Goal: Task Accomplishment & Management: Complete application form

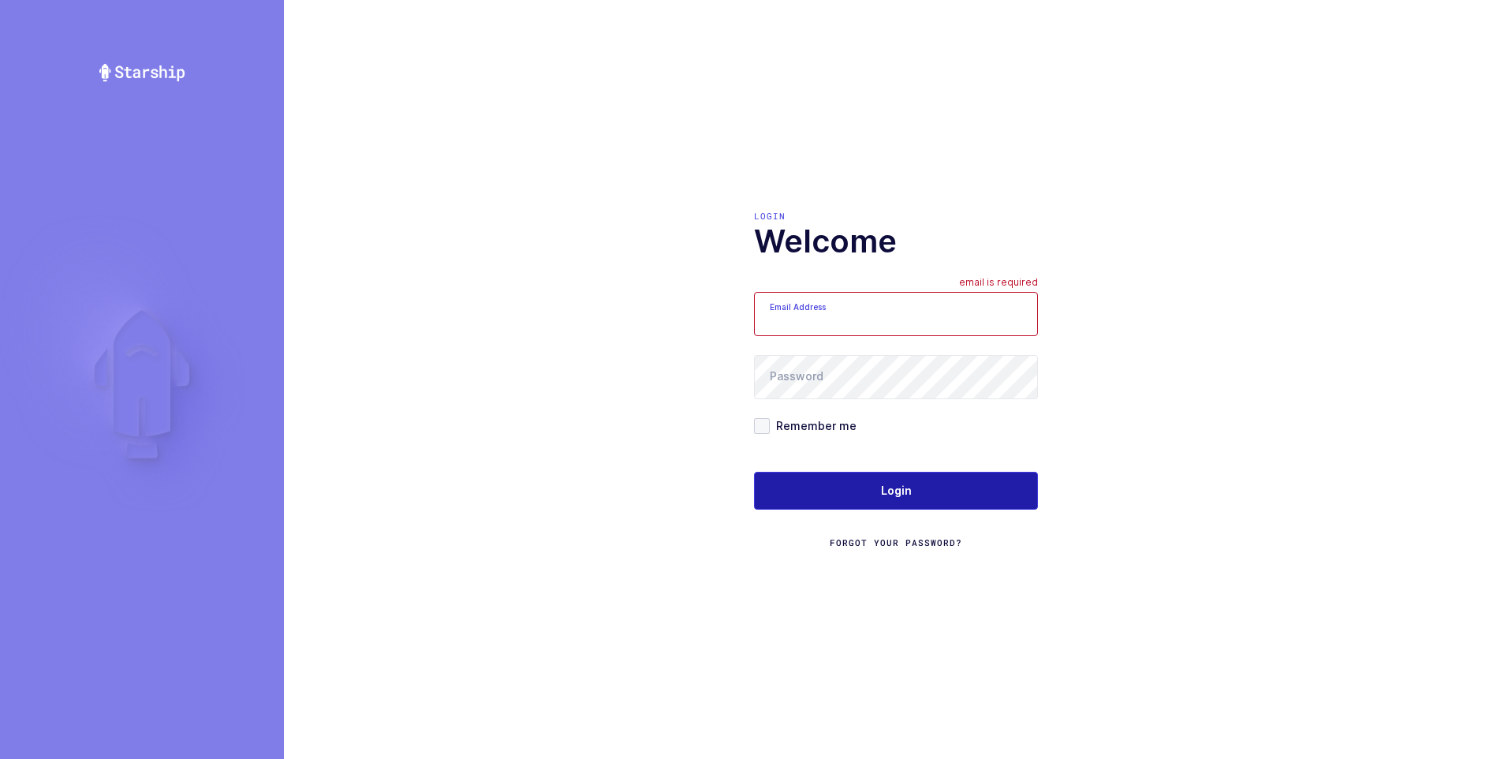
type input "[PERSON_NAME][EMAIL_ADDRESS][DOMAIN_NAME]"
click at [883, 489] on span "Login" at bounding box center [896, 491] width 31 height 16
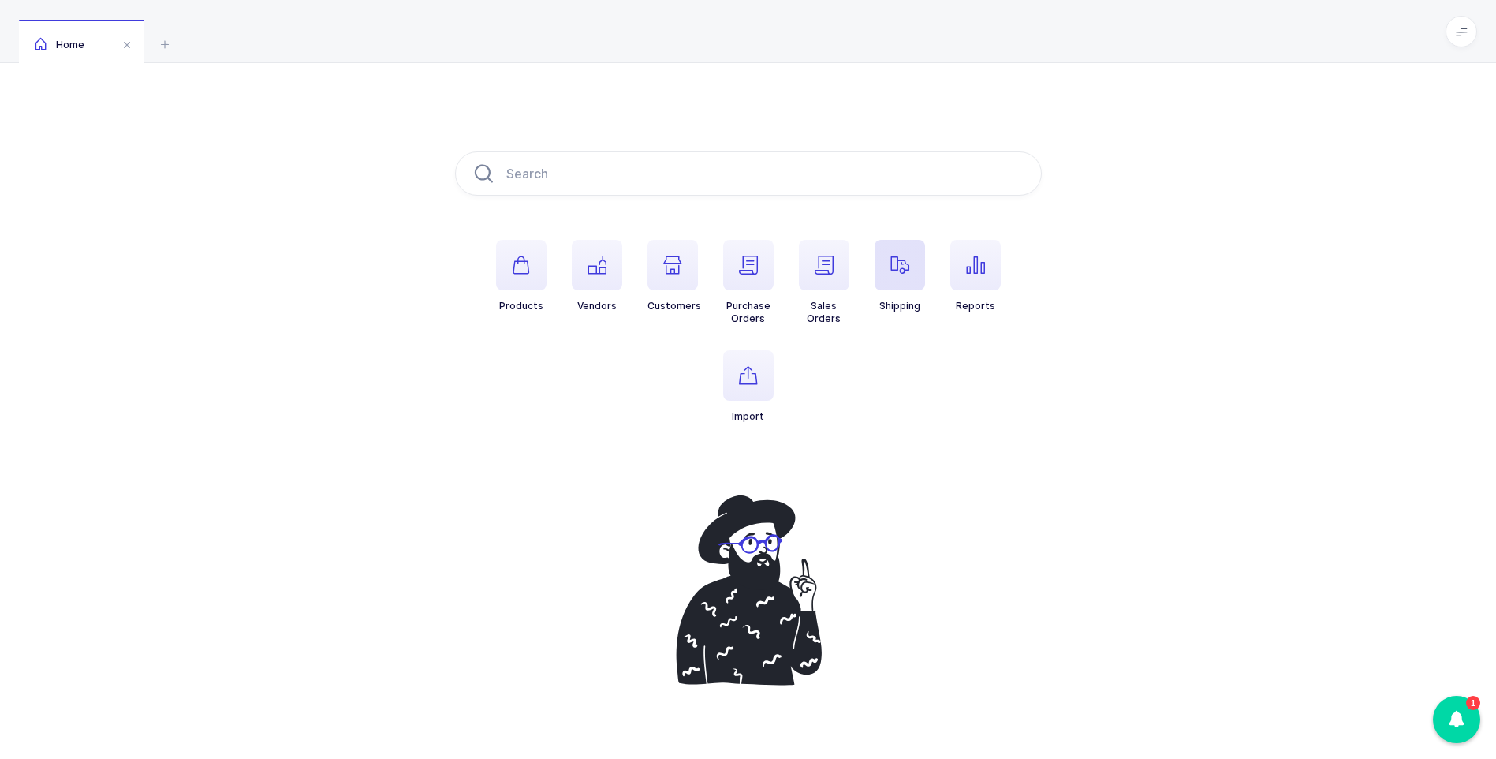
click at [888, 273] on span "button" at bounding box center [899, 265] width 50 height 50
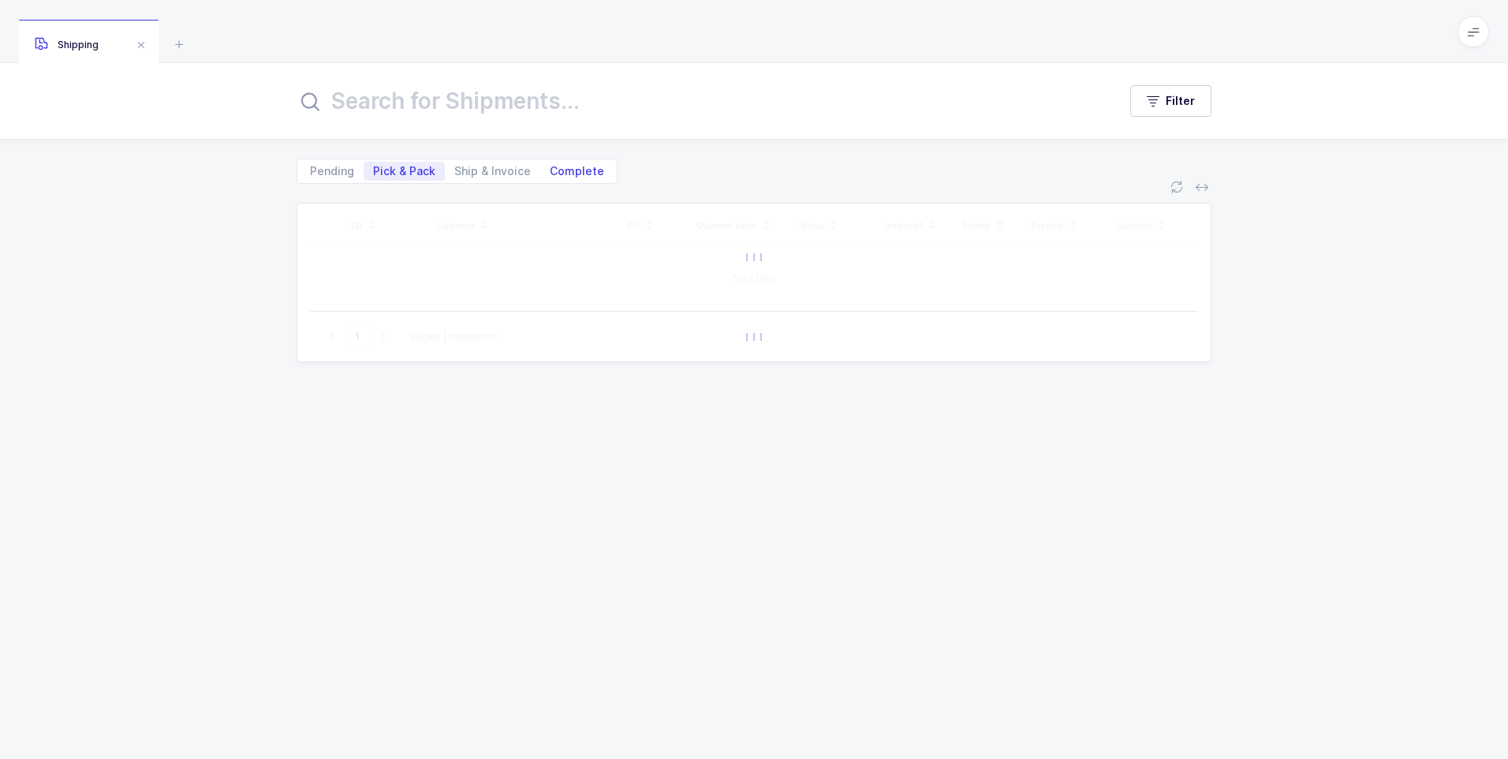
click at [586, 167] on span "Complete" at bounding box center [577, 171] width 54 height 11
click at [550, 167] on input "Complete" at bounding box center [545, 167] width 10 height 10
radio input "true"
radio input "false"
click at [531, 104] on input "text" at bounding box center [697, 101] width 802 height 38
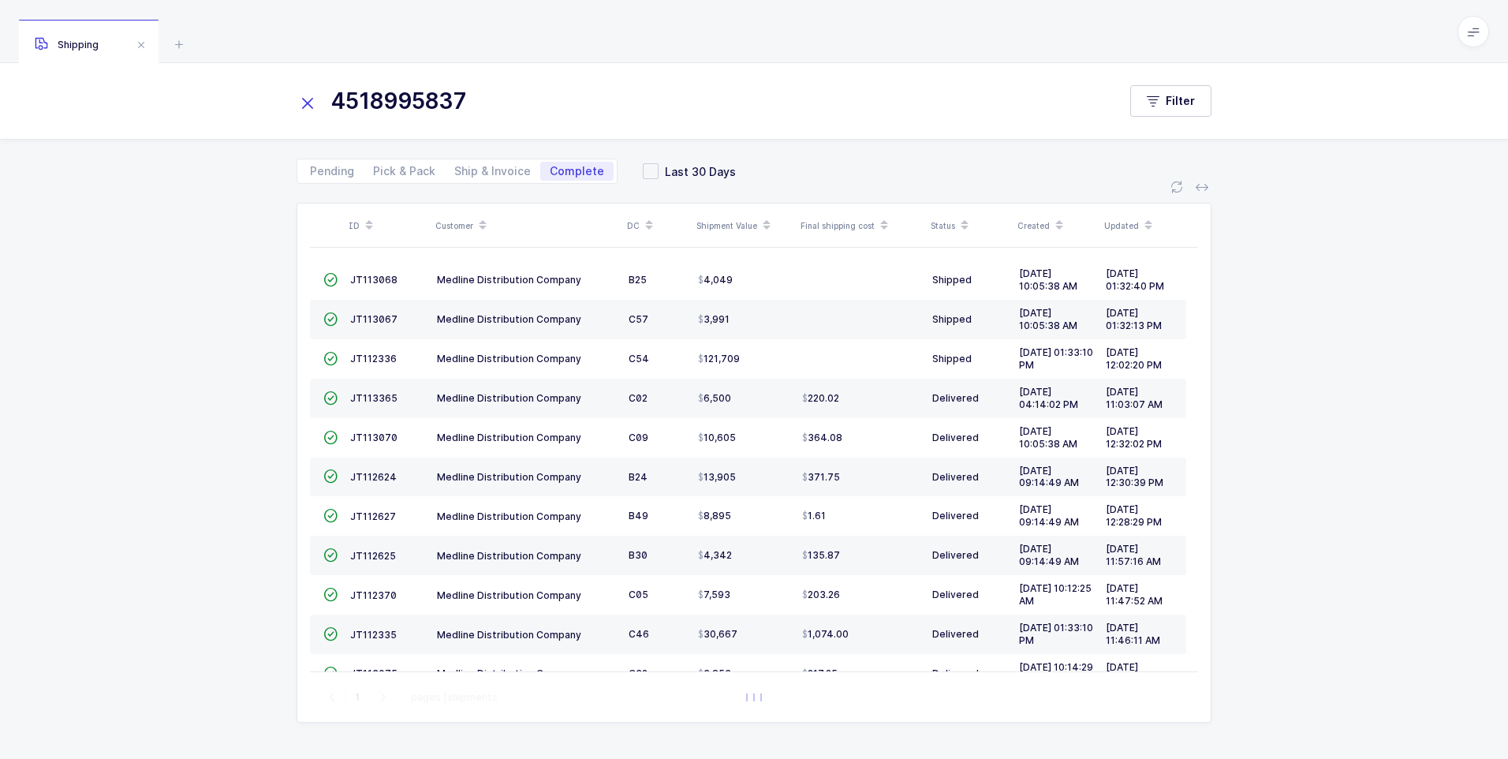
type input "4518995837"
click at [252, 419] on div "ID Customer DC Shipment Value Final shipping cost Status Created Updated  JT11…" at bounding box center [754, 471] width 1508 height 575
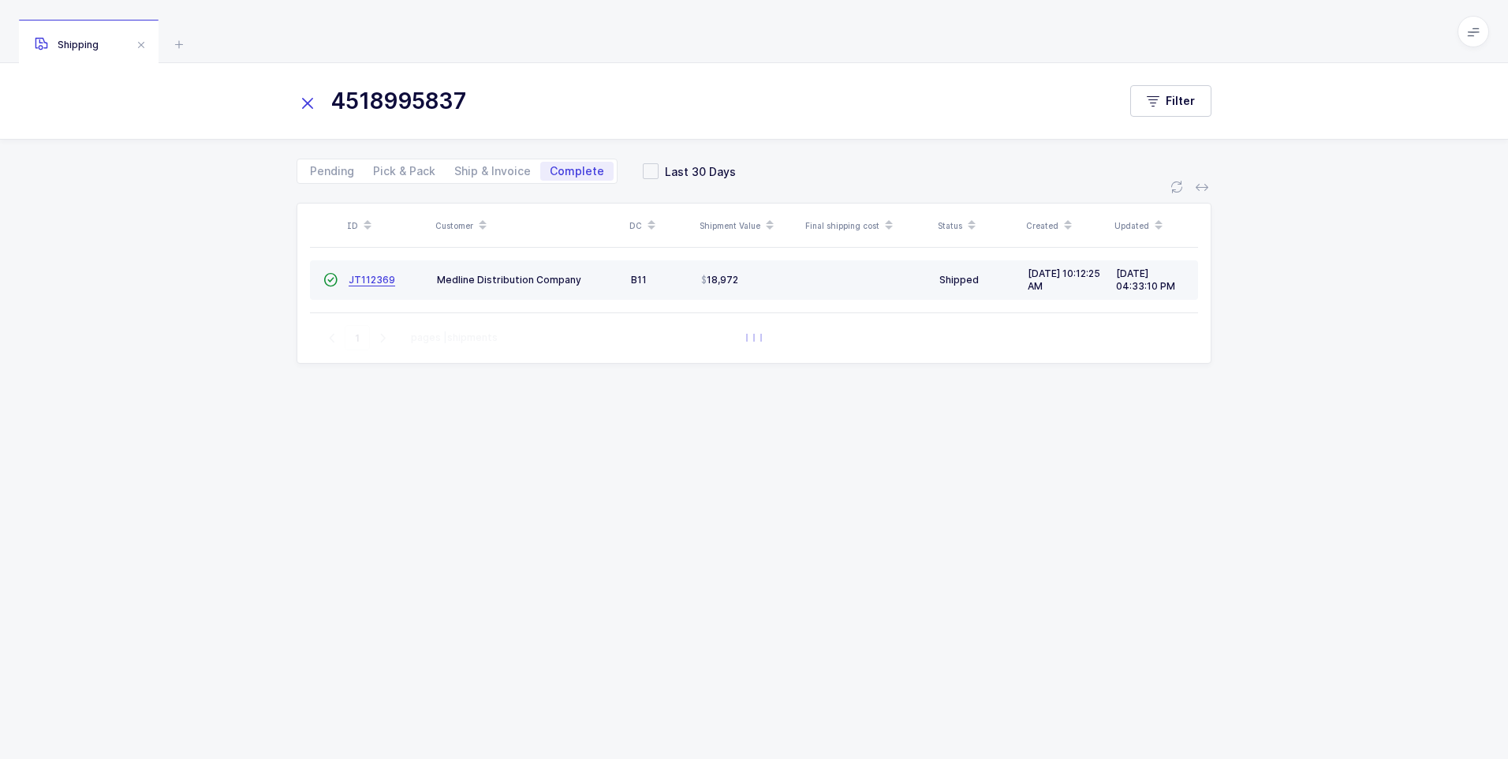
click at [375, 279] on span "JT112369" at bounding box center [372, 280] width 47 height 12
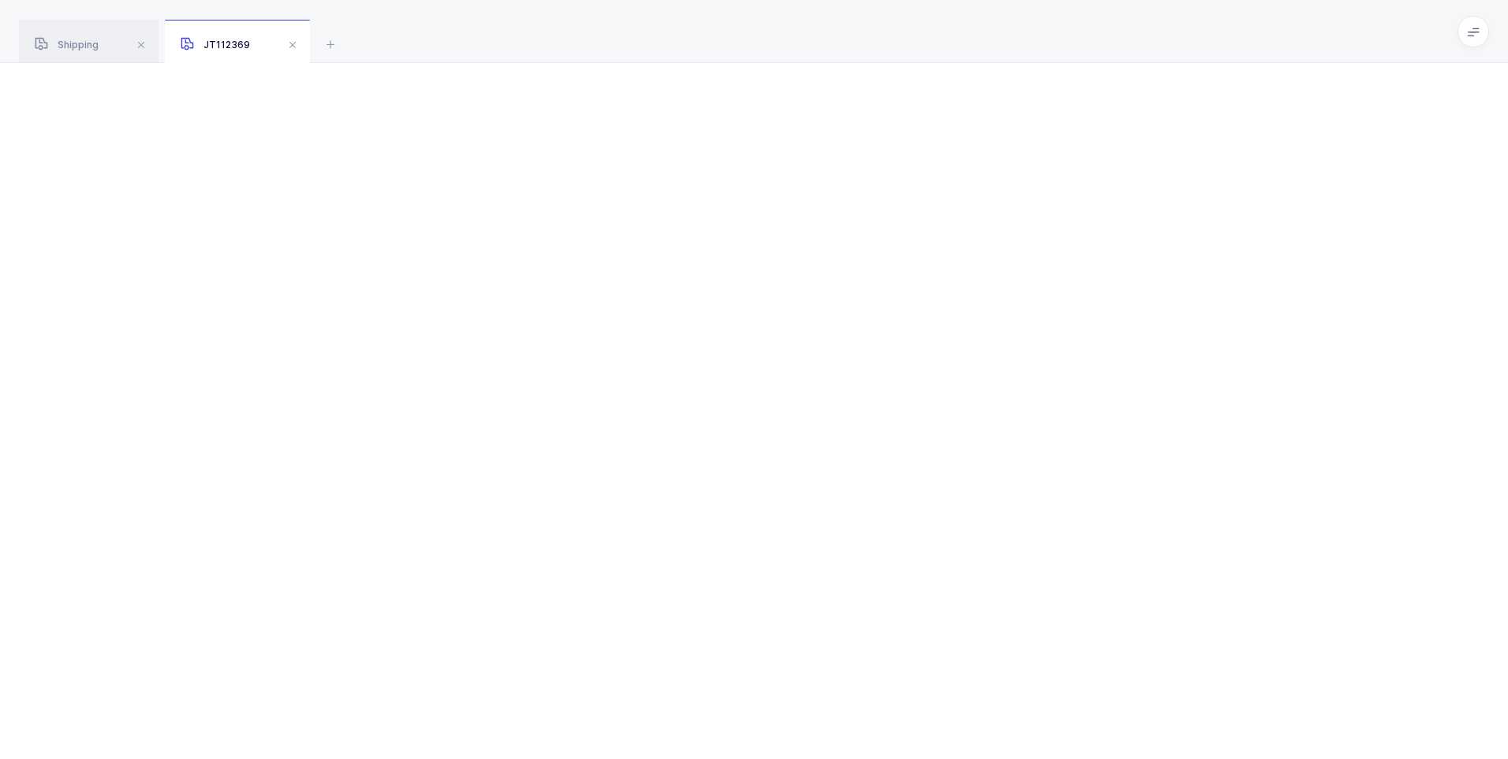
drag, startPoint x: 817, startPoint y: 273, endPoint x: 736, endPoint y: 270, distance: 81.2
click at [815, 274] on div at bounding box center [754, 410] width 1508 height 695
click at [296, 47] on span at bounding box center [292, 44] width 19 height 19
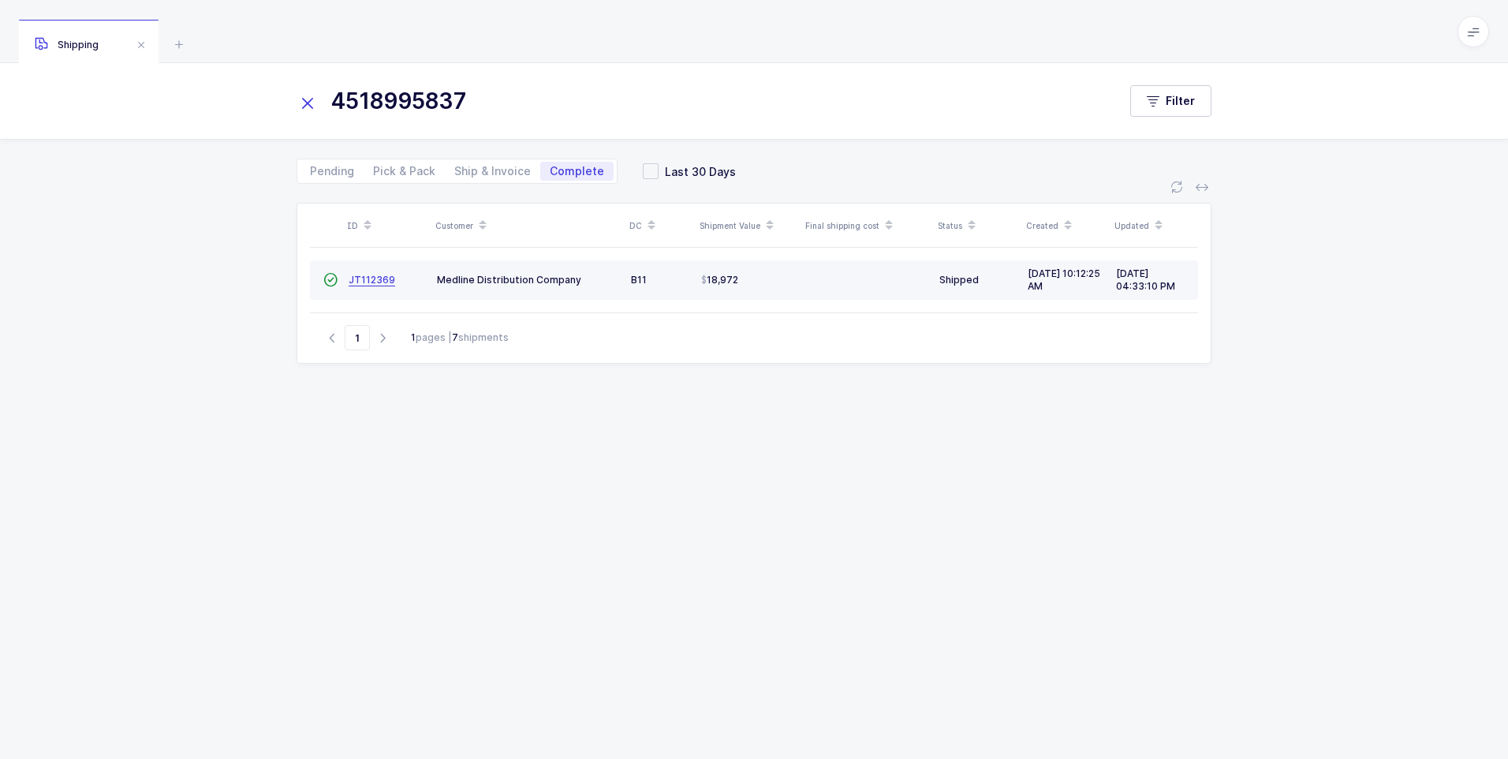
click at [355, 281] on span "JT112369" at bounding box center [372, 280] width 47 height 12
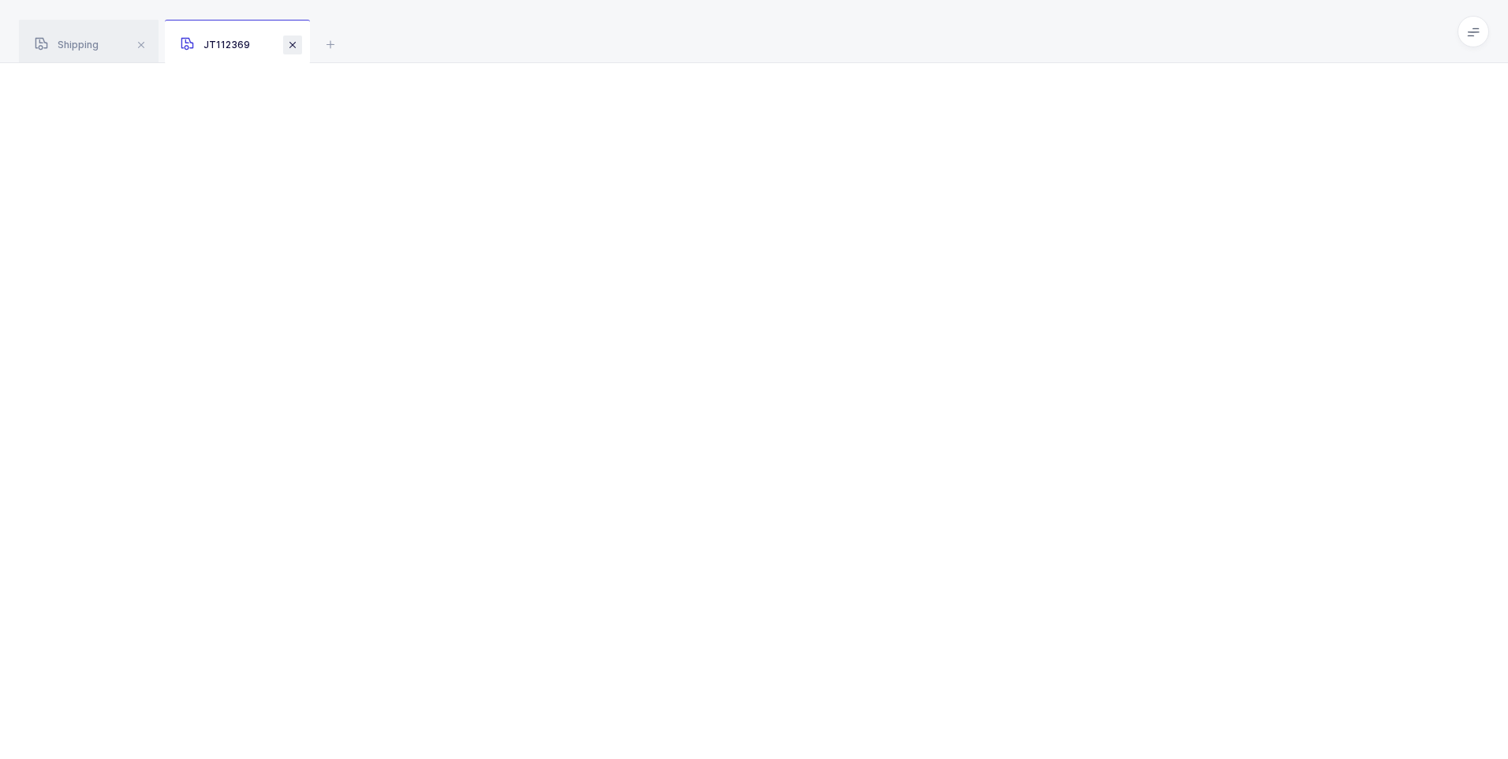
click at [292, 43] on span at bounding box center [292, 44] width 19 height 19
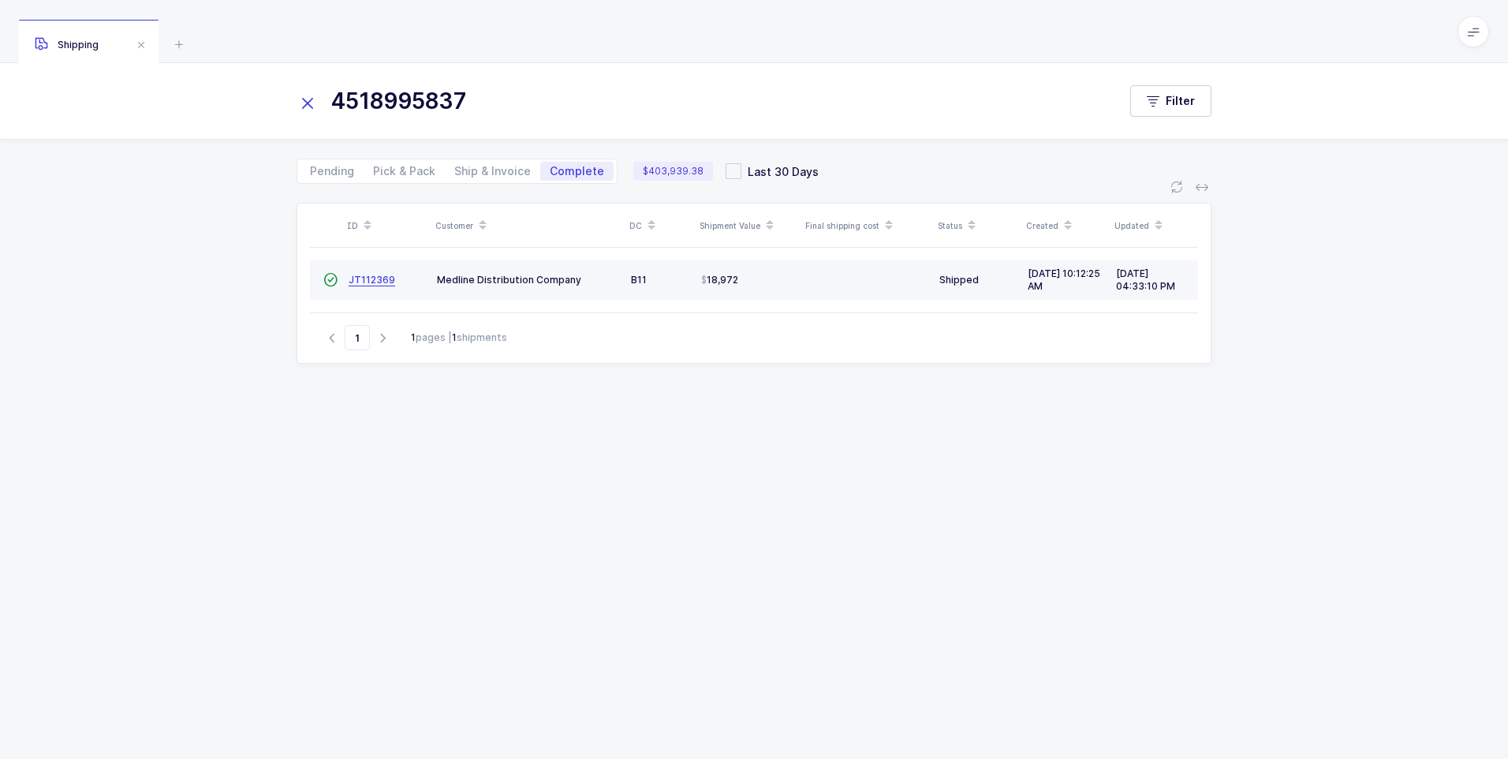
click at [367, 279] on span "JT112369" at bounding box center [372, 280] width 47 height 12
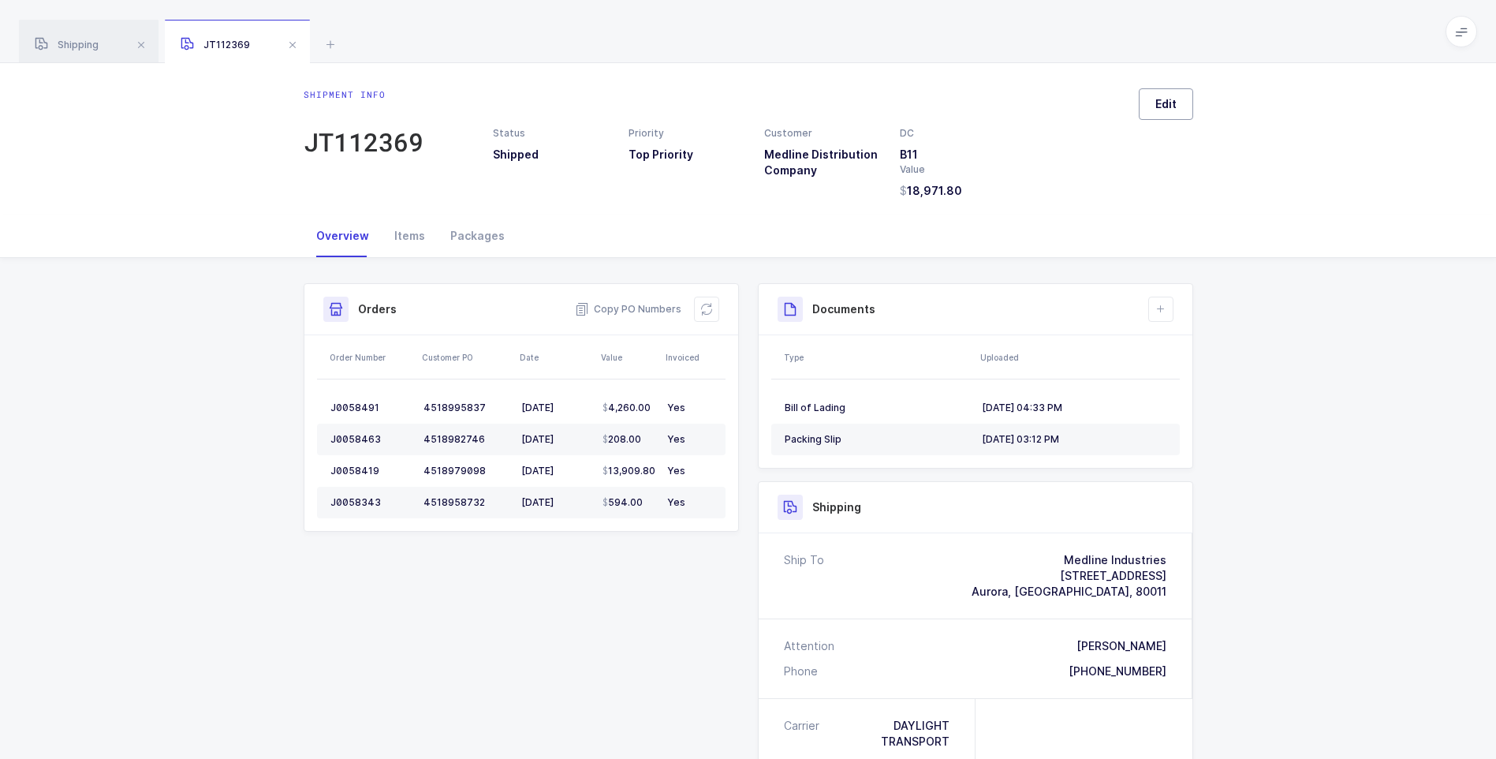
click at [1173, 111] on button "Edit" at bounding box center [1166, 104] width 54 height 32
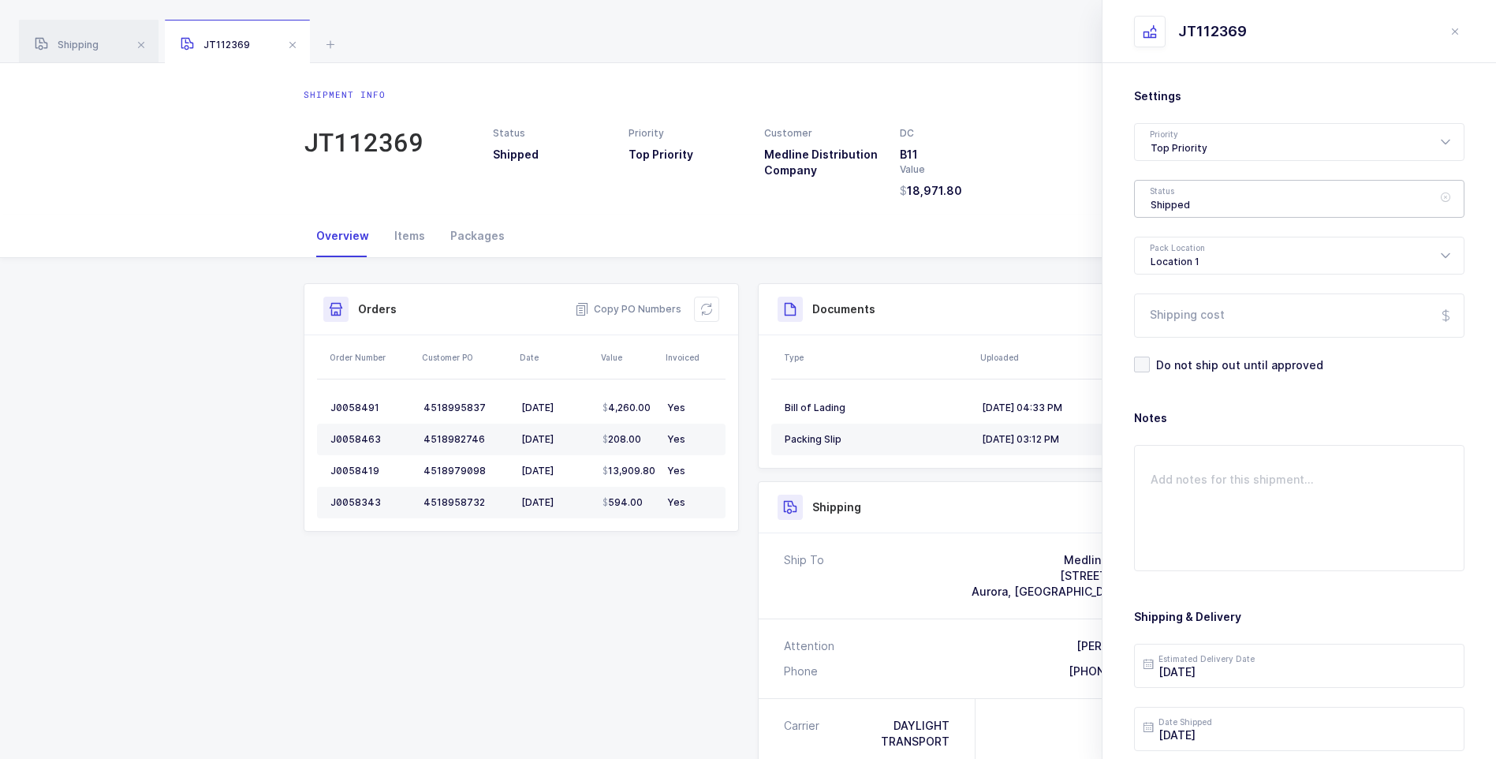
click at [1206, 193] on div "Shipped" at bounding box center [1299, 199] width 330 height 38
click at [1189, 345] on span "Delivered" at bounding box center [1176, 343] width 53 height 13
type input "Delivered"
click at [1201, 311] on input "Shipping cost" at bounding box center [1299, 315] width 330 height 44
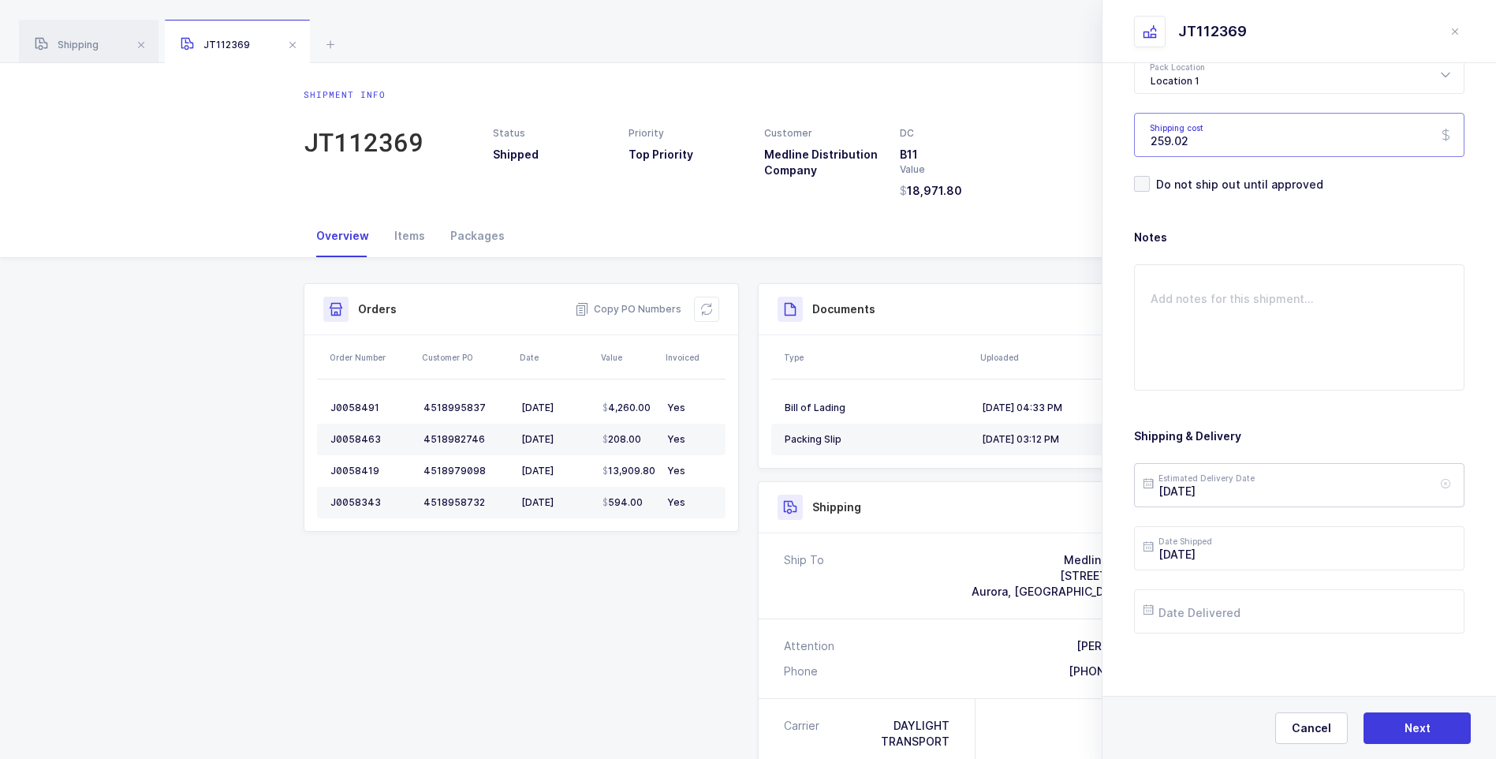
scroll to position [181, 0]
type input "259.02"
click at [1230, 604] on input "text" at bounding box center [1299, 610] width 330 height 44
click at [1197, 433] on span "8" at bounding box center [1196, 431] width 19 height 19
type input "2025-09-08"
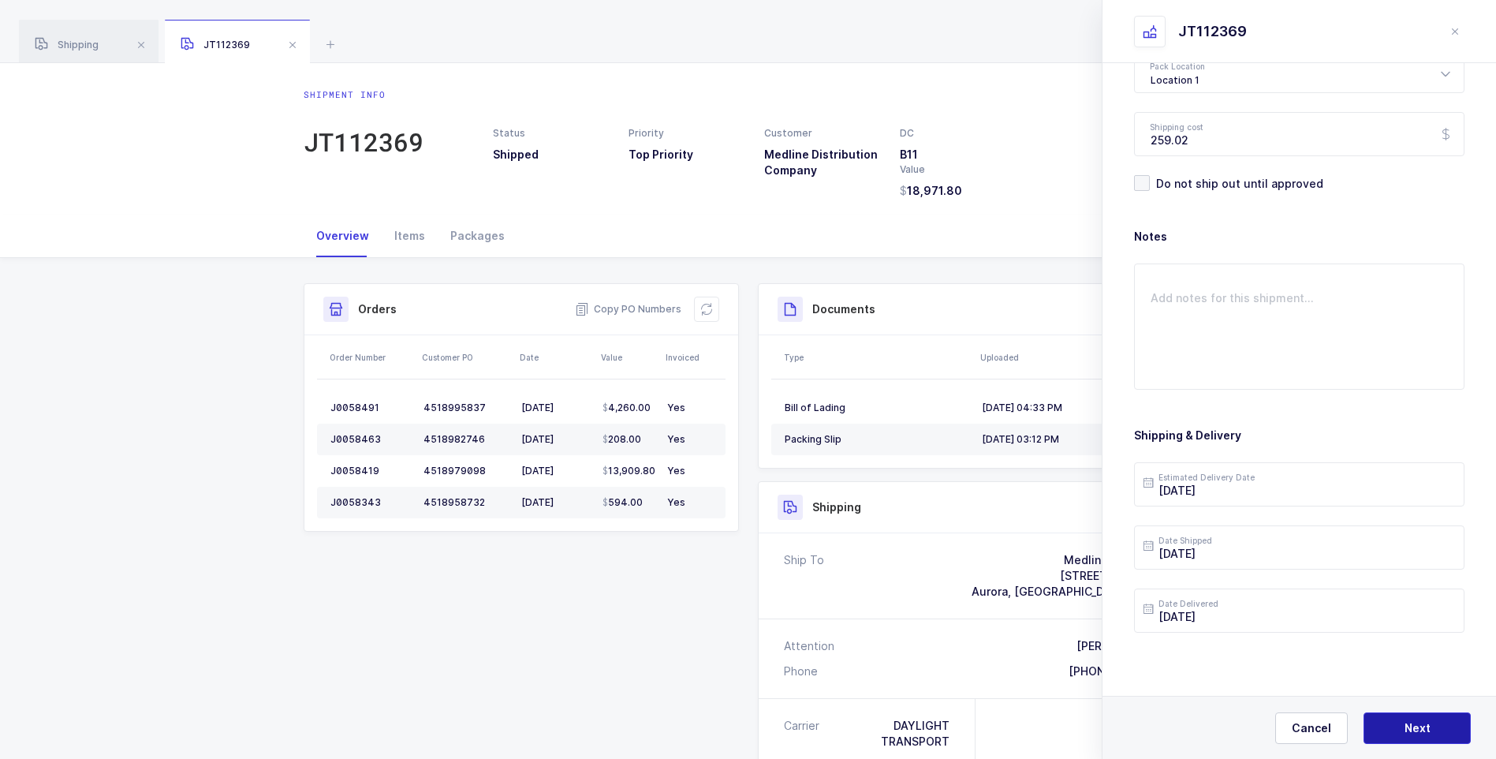
click at [1390, 725] on button "Next" at bounding box center [1416, 728] width 107 height 32
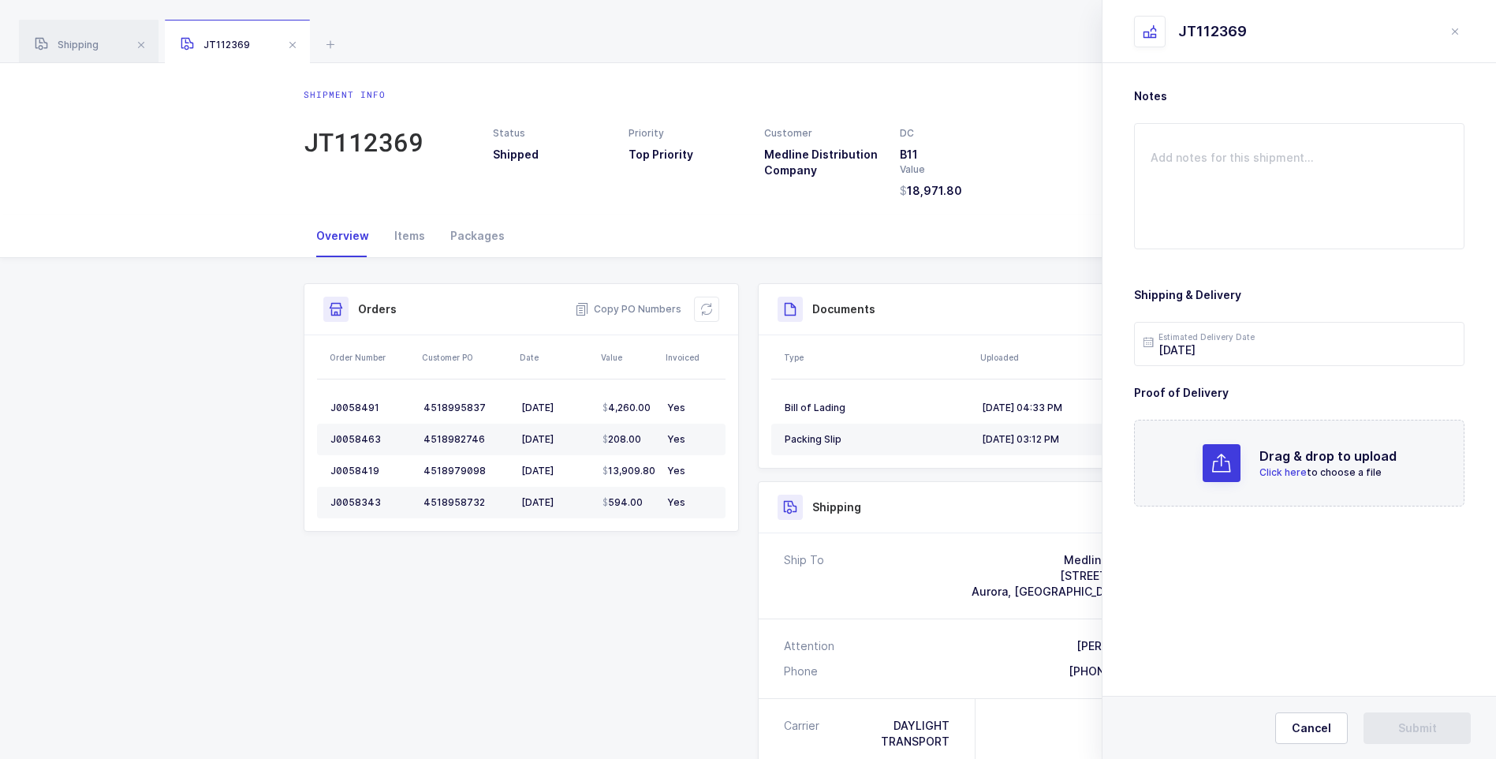
scroll to position [0, 0]
click at [1266, 475] on span "Click here" at bounding box center [1282, 472] width 47 height 12
click at [1405, 734] on span "Submit" at bounding box center [1417, 728] width 39 height 16
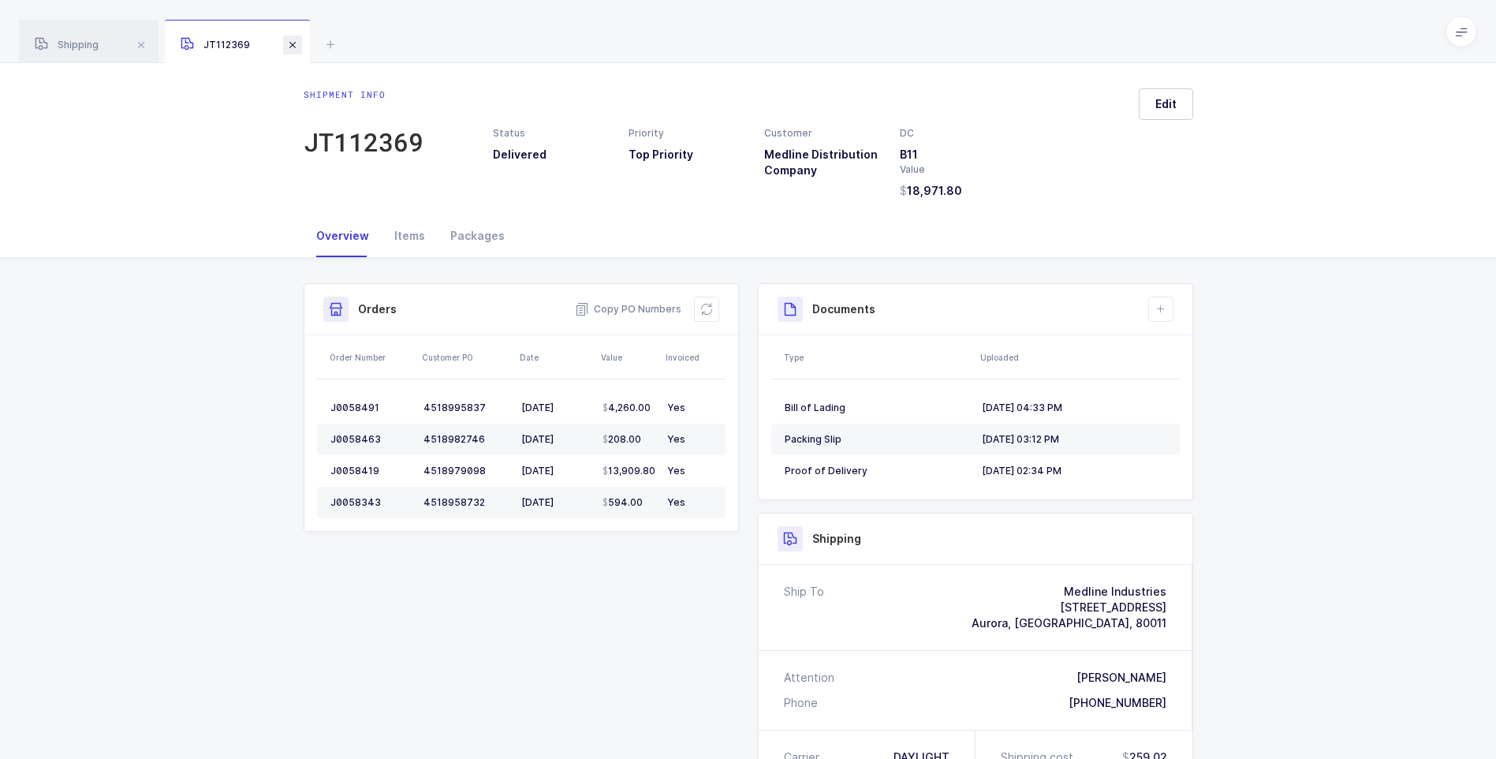
click at [292, 41] on span at bounding box center [292, 44] width 19 height 19
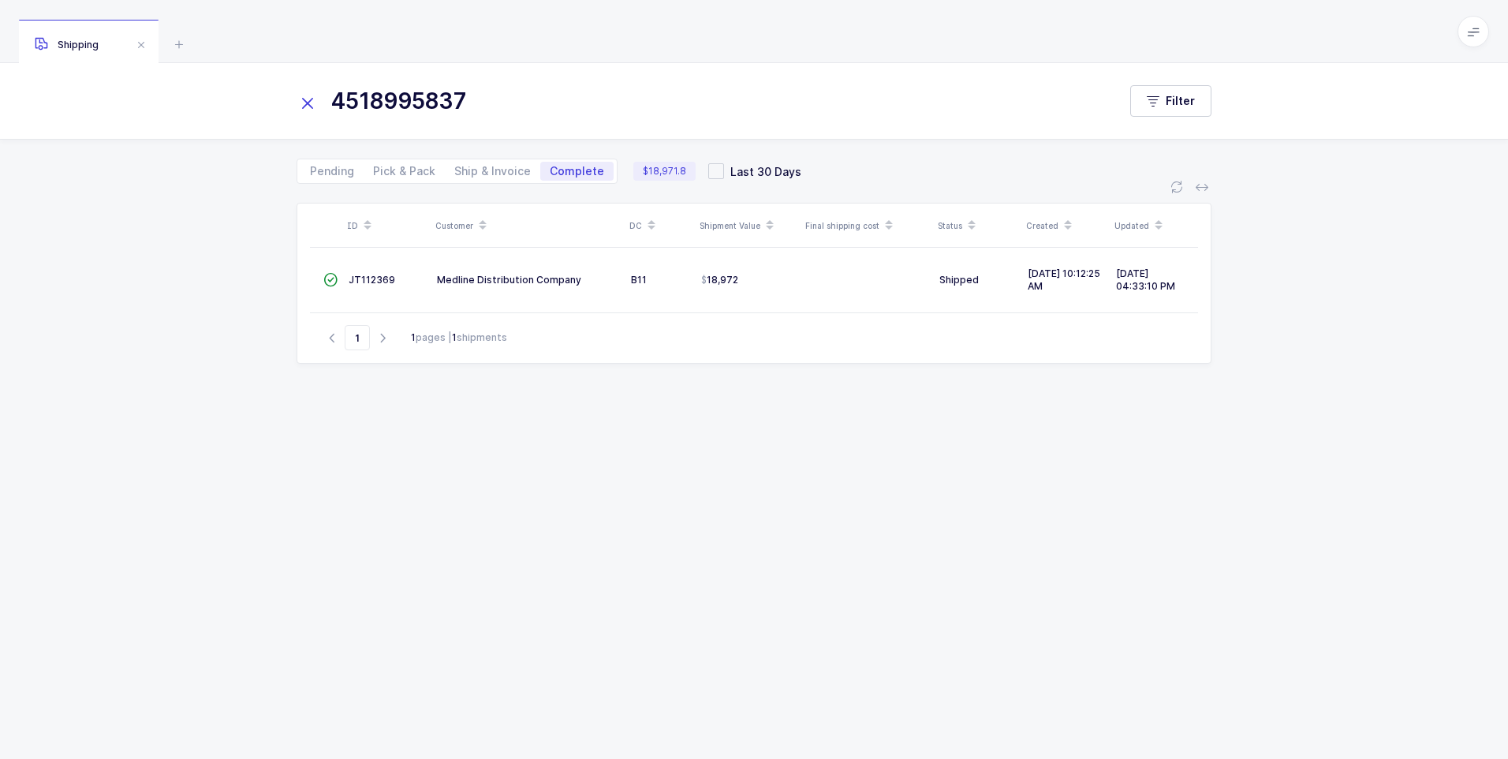
click at [317, 96] on icon at bounding box center [307, 103] width 22 height 22
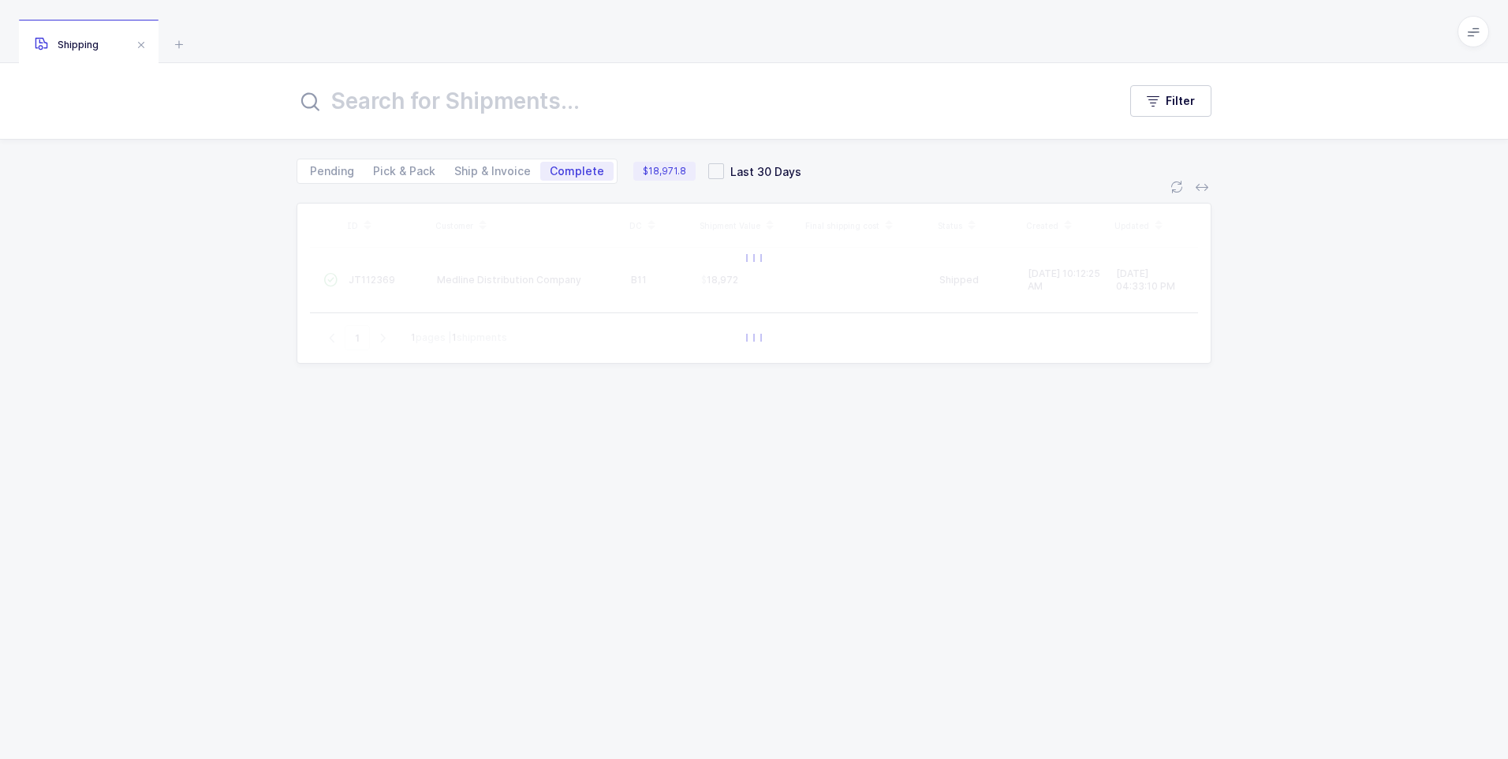
click at [340, 103] on input "text" at bounding box center [697, 101] width 802 height 38
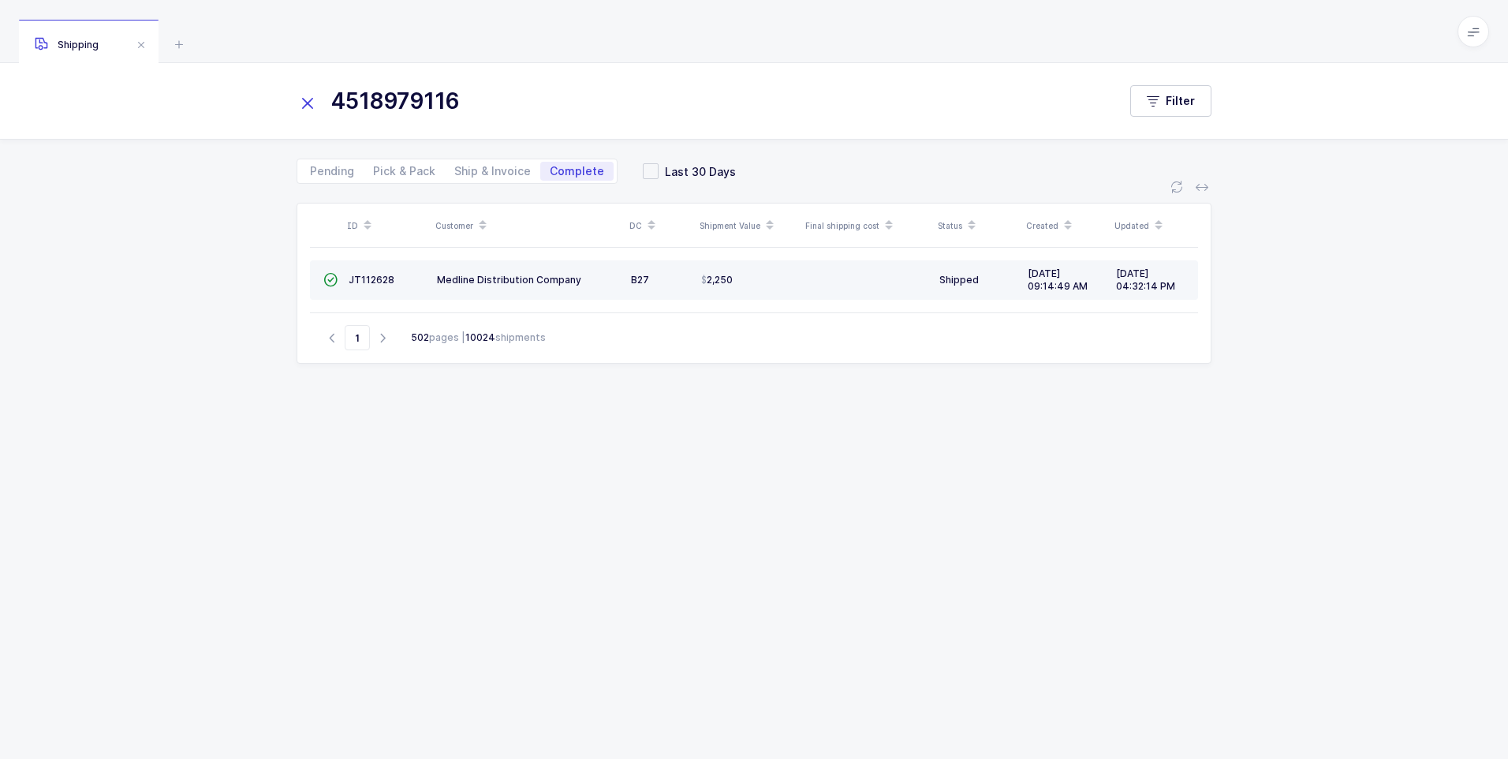
type input "4518979116"
click at [388, 289] on td "JT112628" at bounding box center [386, 279] width 88 height 39
click at [382, 282] on span "JT112628" at bounding box center [372, 280] width 46 height 12
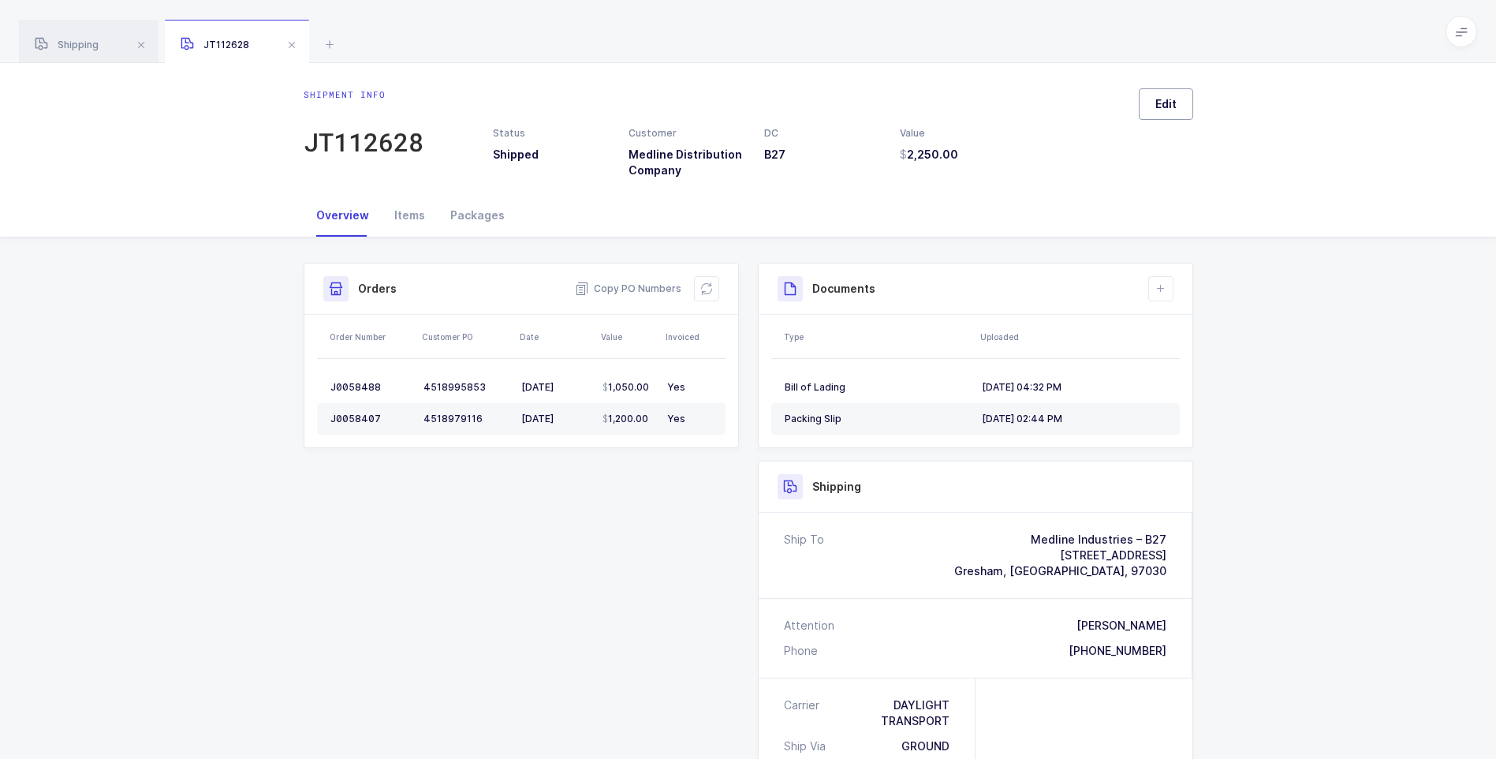
click at [1164, 106] on span "Edit" at bounding box center [1165, 104] width 21 height 16
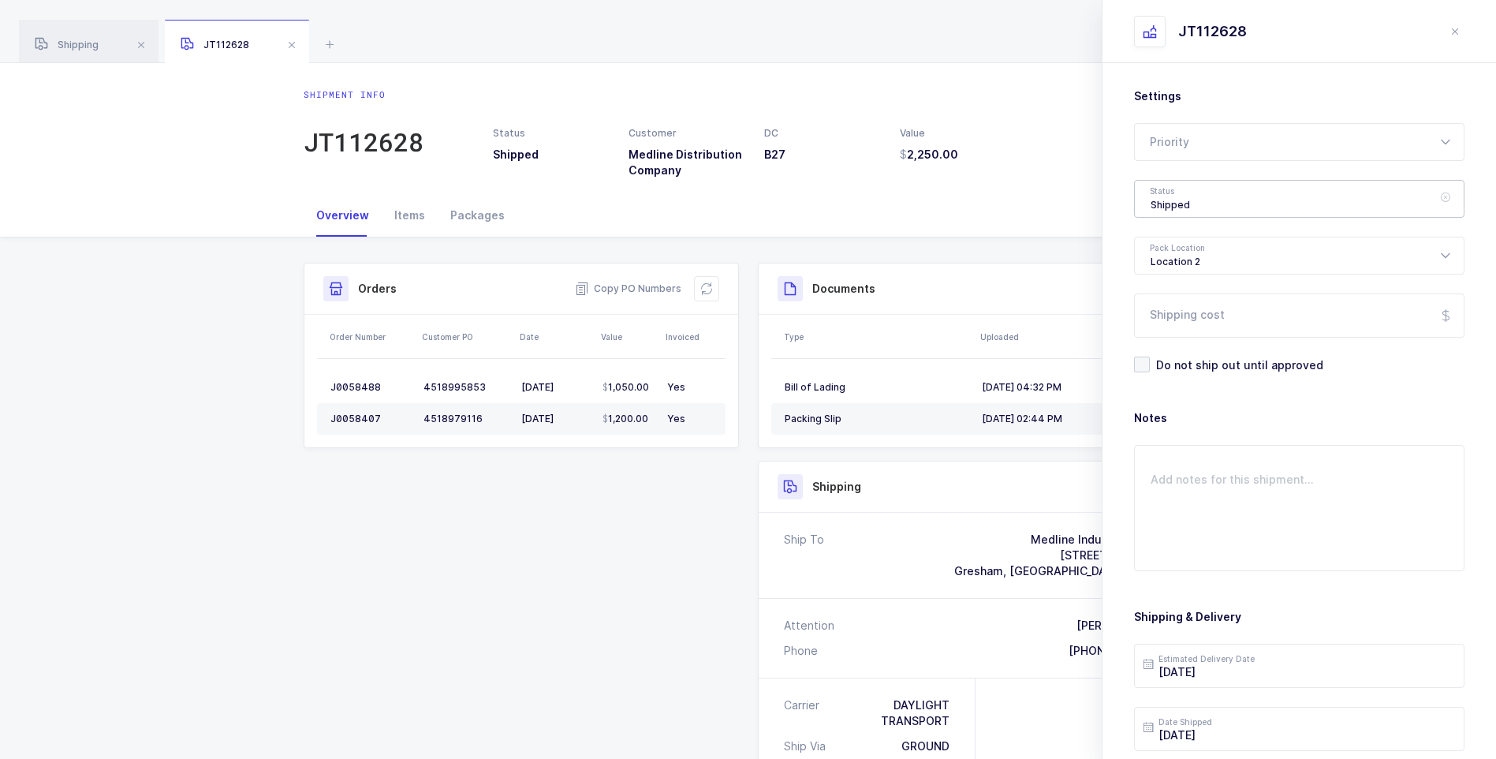
click at [1189, 206] on div "Shipped" at bounding box center [1299, 199] width 330 height 38
click at [1195, 339] on span "Delivered" at bounding box center [1176, 343] width 53 height 13
type input "Delivered"
click at [1203, 321] on input "Shipping cost" at bounding box center [1299, 315] width 330 height 44
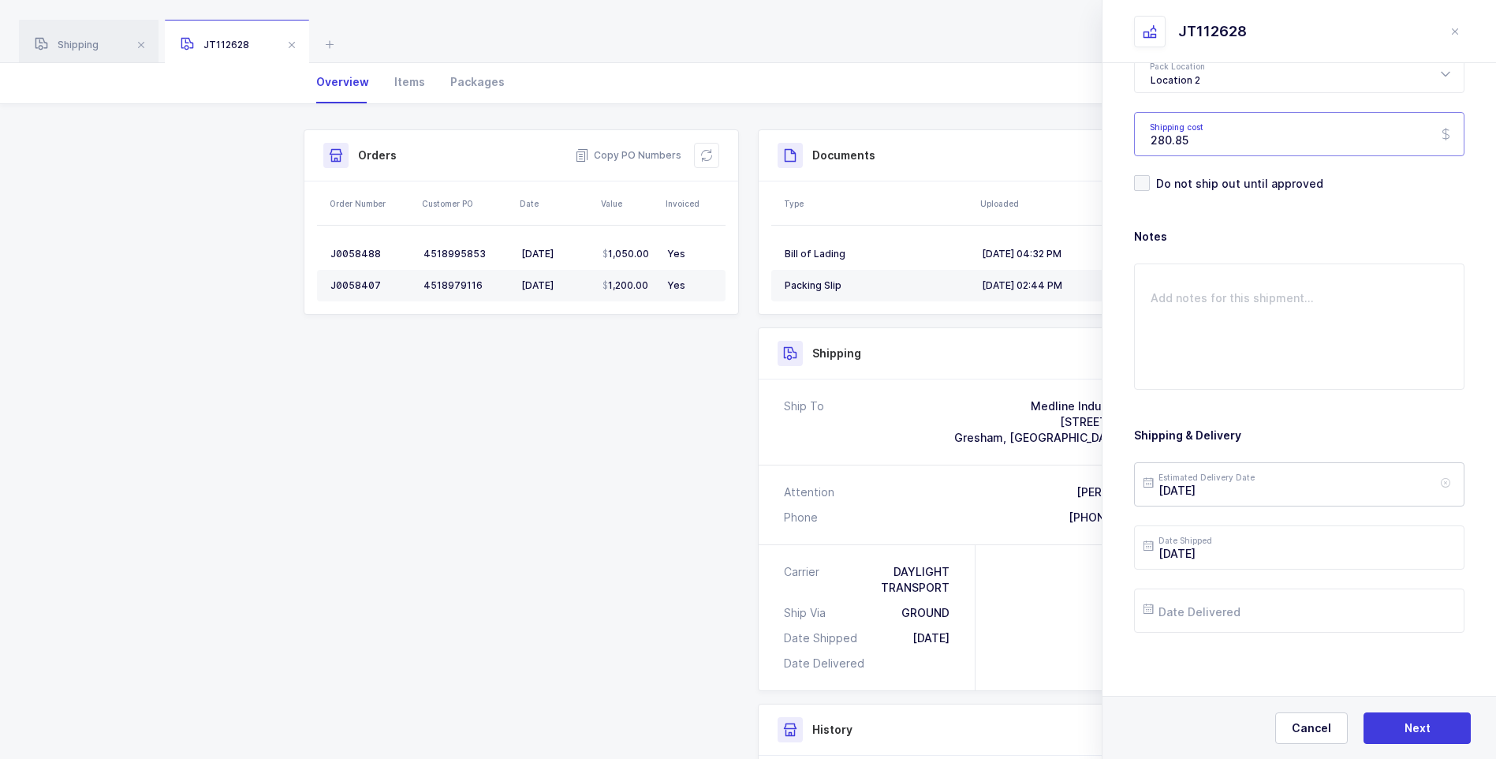
scroll to position [158, 0]
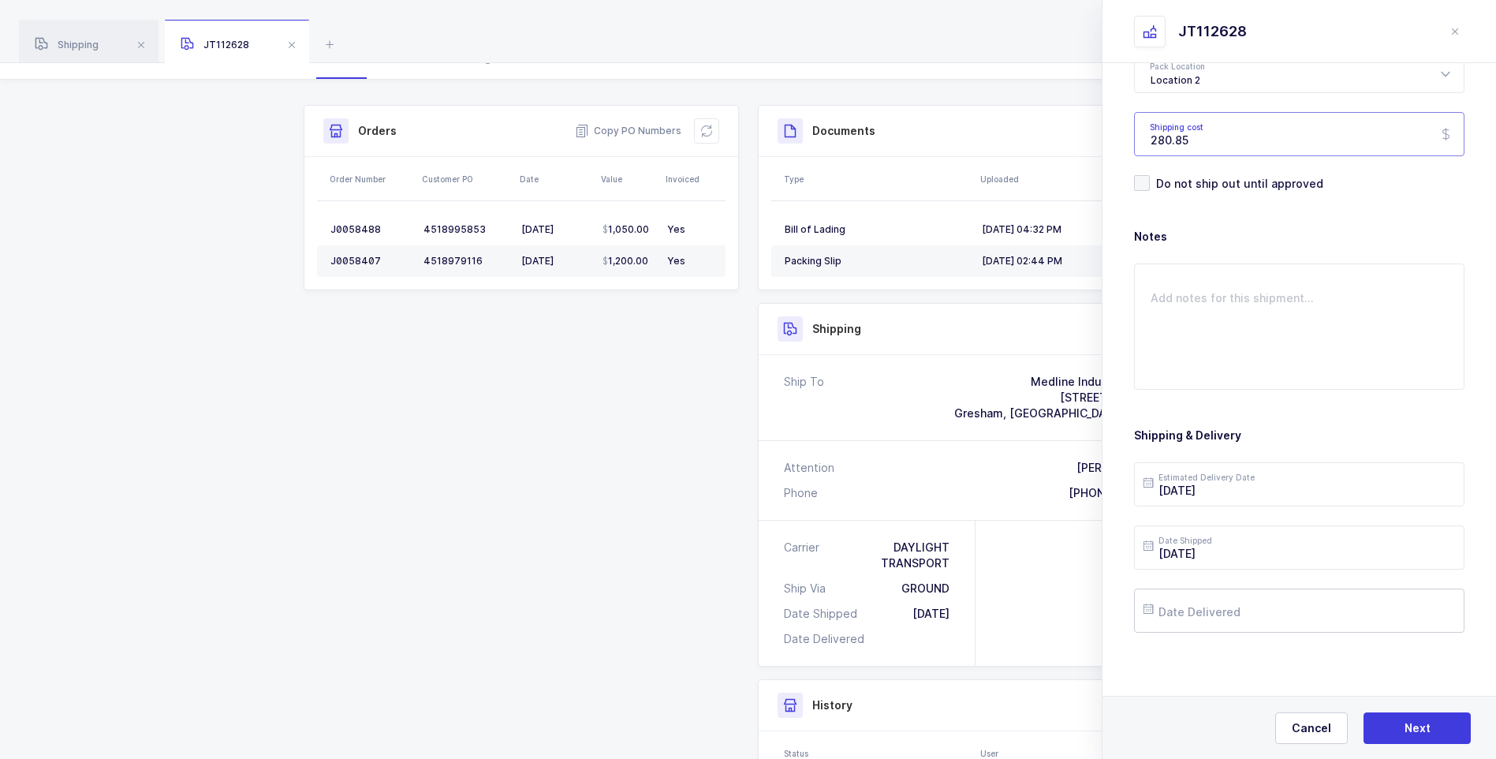
type input "280.85"
click at [1246, 615] on input "text" at bounding box center [1299, 610] width 330 height 44
click at [1195, 435] on span "8" at bounding box center [1196, 431] width 19 height 19
type input "2025-09-08"
click at [1236, 489] on input "2025-09-05" at bounding box center [1299, 484] width 330 height 44
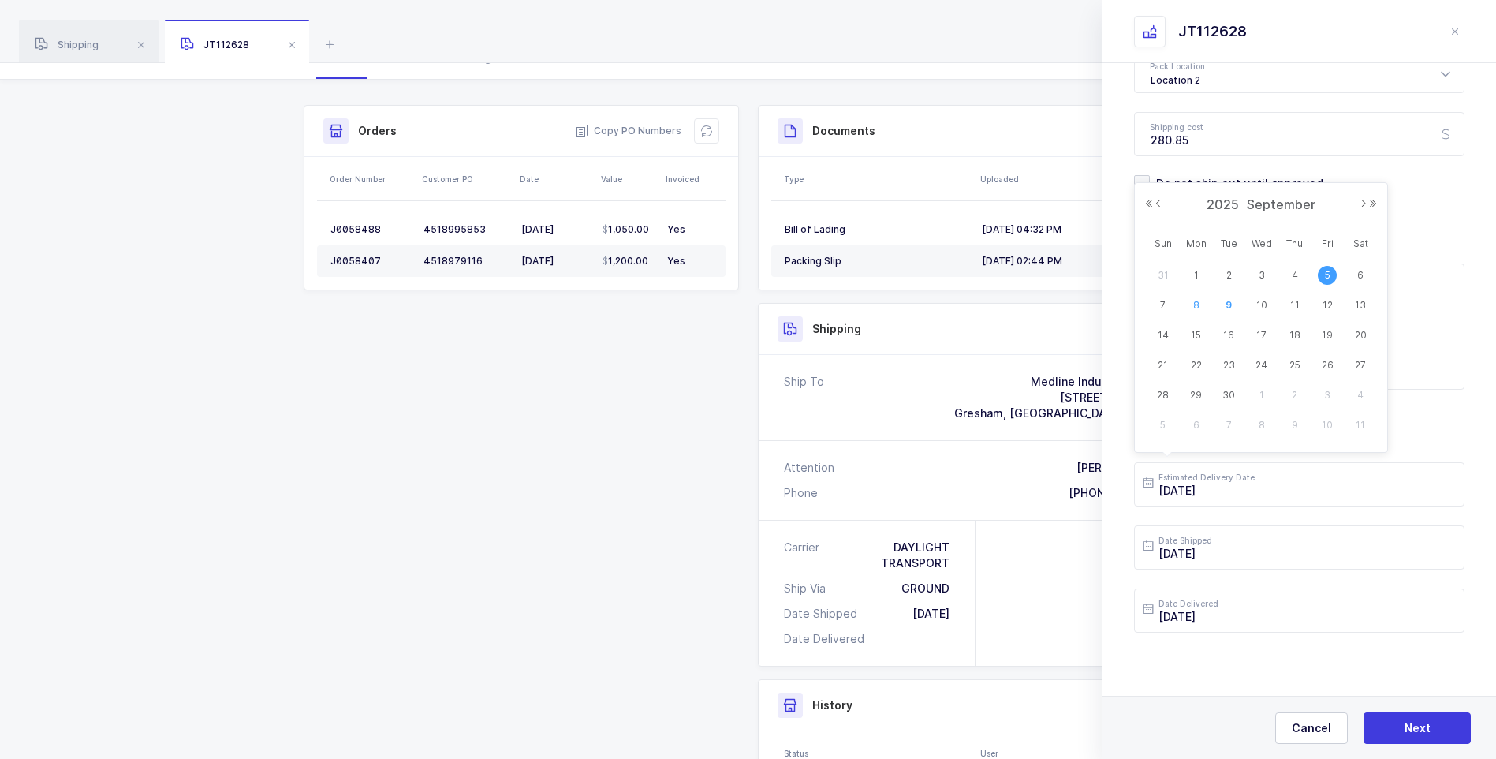
click at [1196, 297] on span "8" at bounding box center [1196, 305] width 19 height 19
type input "2025-09-08"
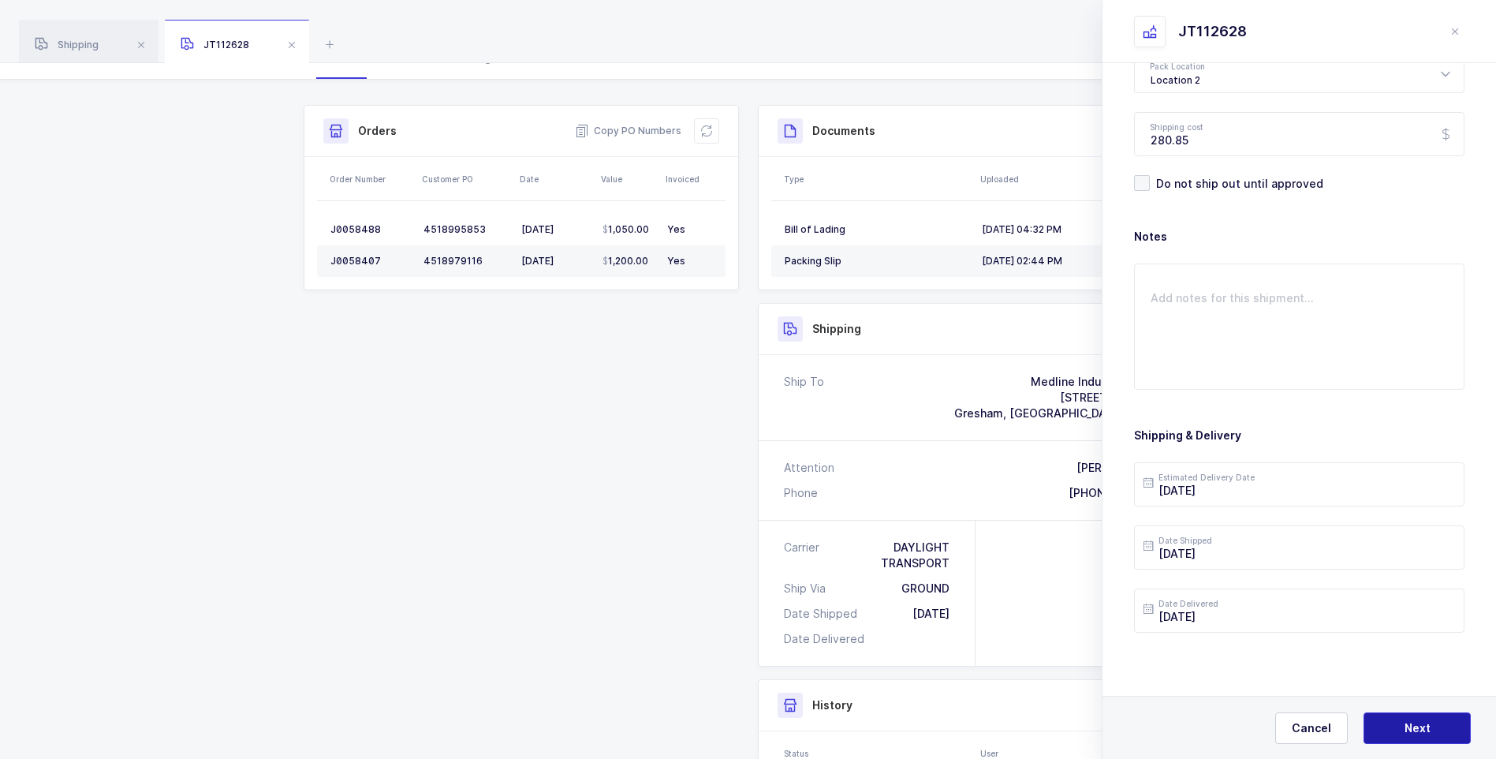
click at [1395, 729] on button "Next" at bounding box center [1416, 728] width 107 height 32
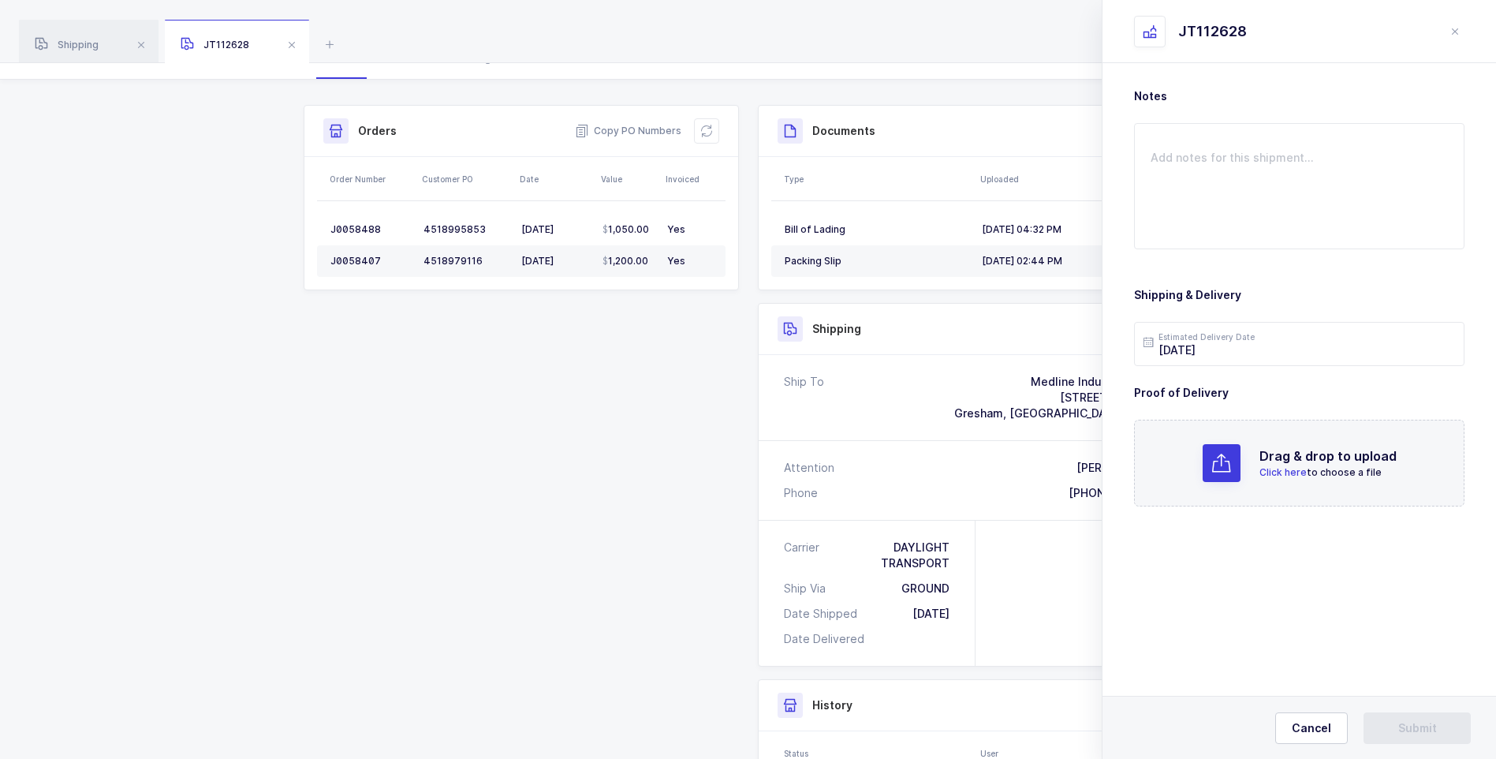
click at [1275, 465] on p "Click here to choose a file" at bounding box center [1327, 472] width 137 height 14
click at [1396, 723] on button "Submit" at bounding box center [1416, 728] width 107 height 32
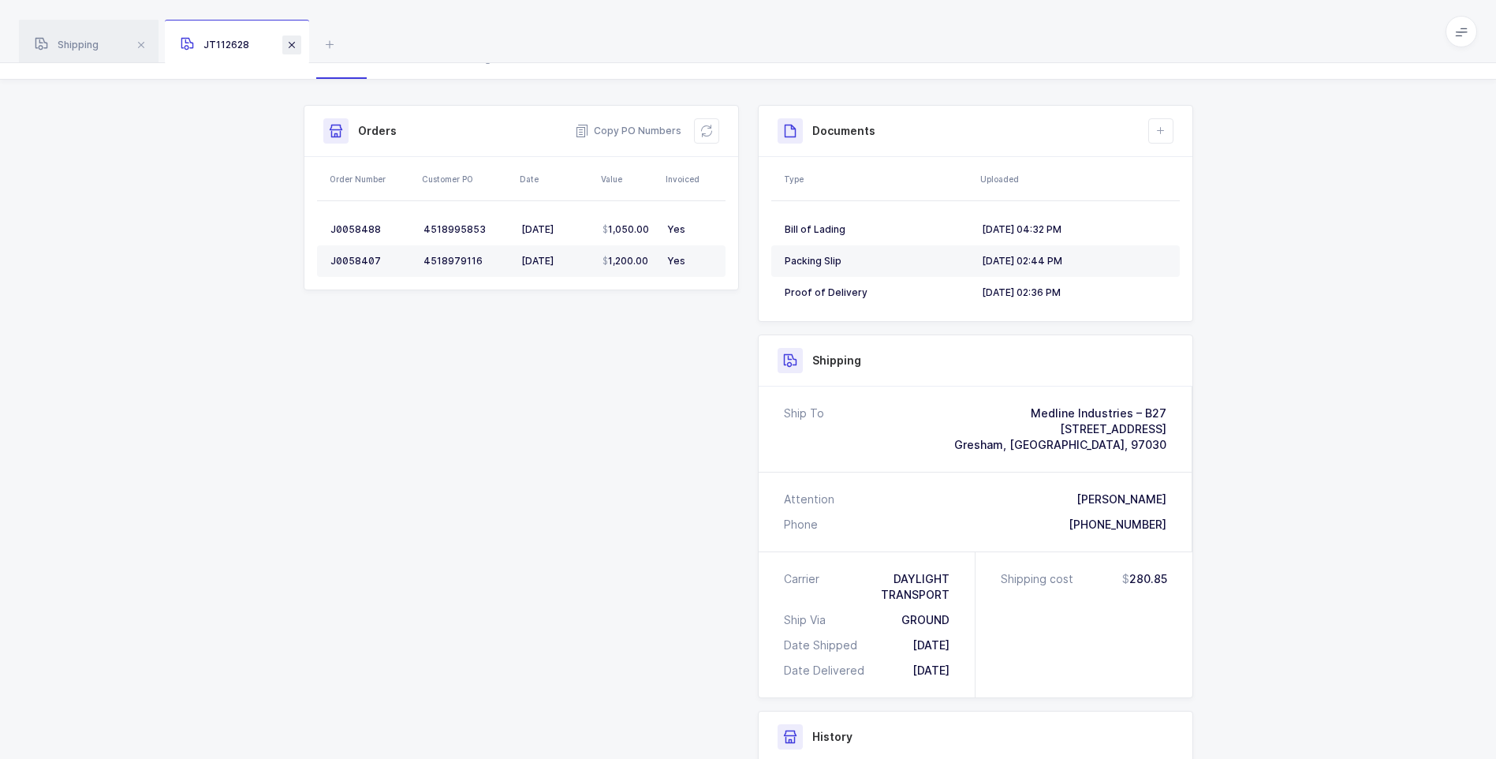
click at [289, 43] on span at bounding box center [291, 44] width 19 height 19
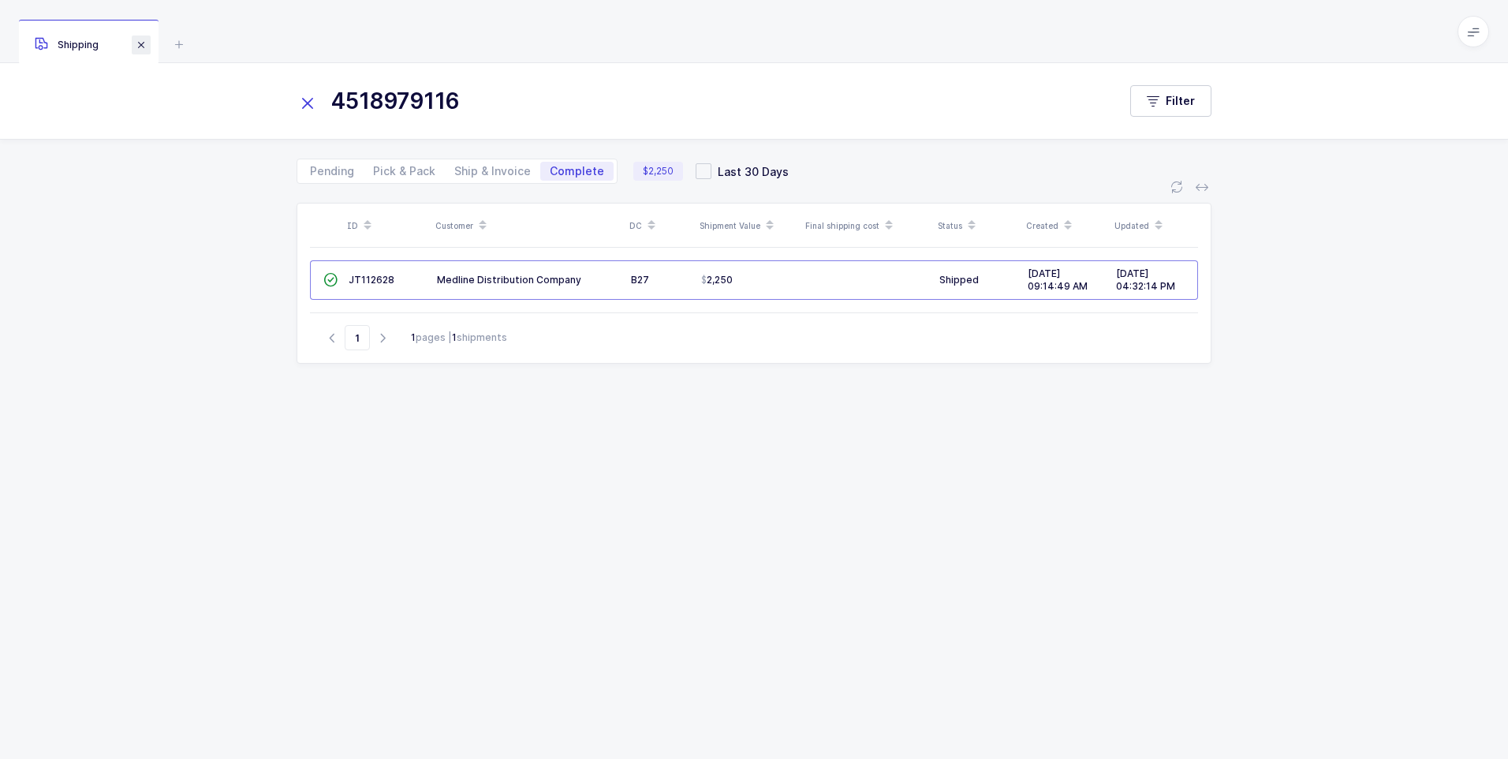
click at [137, 49] on span at bounding box center [141, 44] width 19 height 19
